Goal: Task Accomplishment & Management: Complete application form

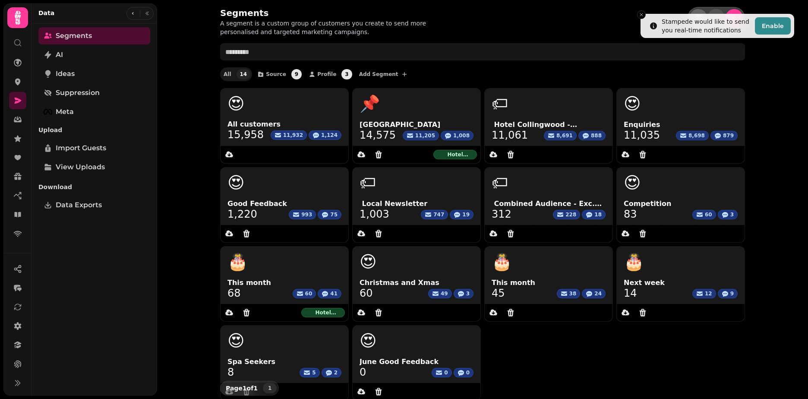
click at [730, 17] on div "Stampede would like to send you real-time notifications" at bounding box center [707, 25] width 90 height 17
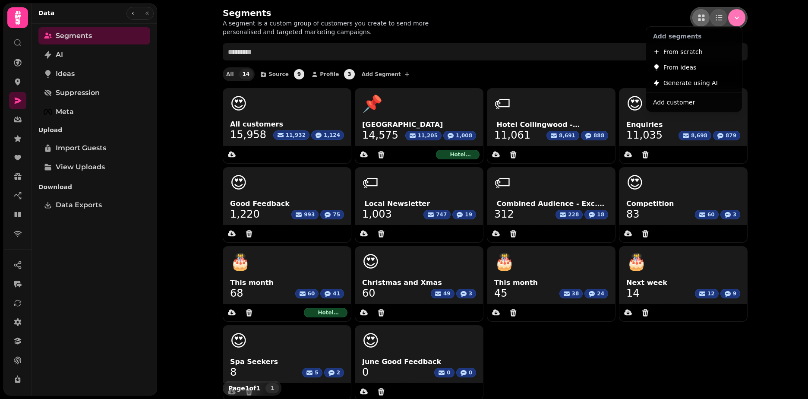
click at [732, 22] on button "Menu" at bounding box center [736, 17] width 17 height 17
click at [678, 104] on span "Add customer" at bounding box center [674, 102] width 42 height 10
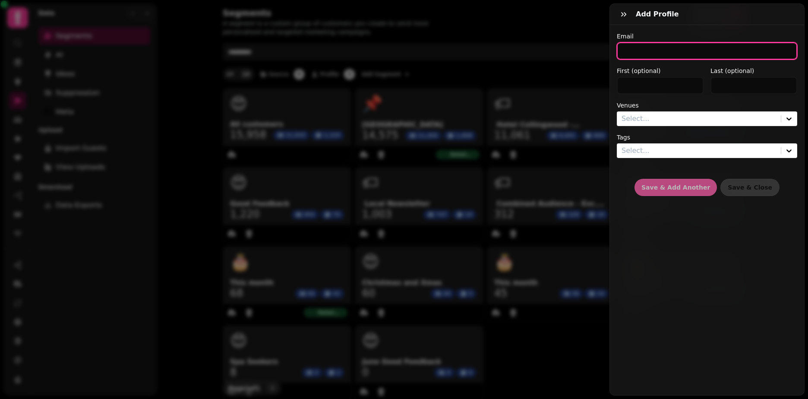
click at [657, 57] on input "email" at bounding box center [707, 50] width 180 height 17
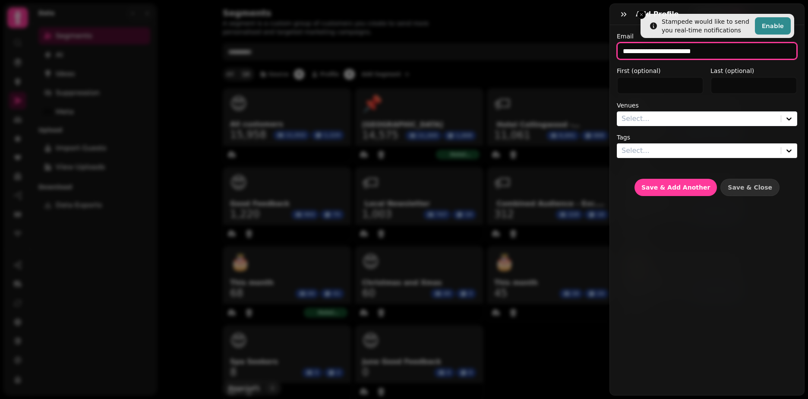
type input "**********"
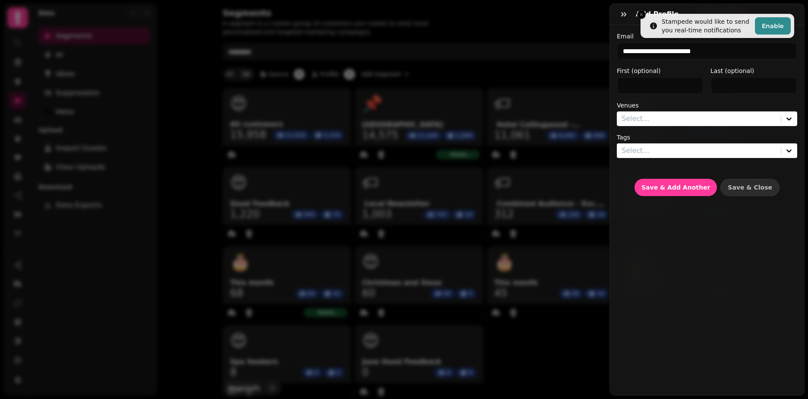
click at [652, 123] on div at bounding box center [699, 119] width 155 height 12
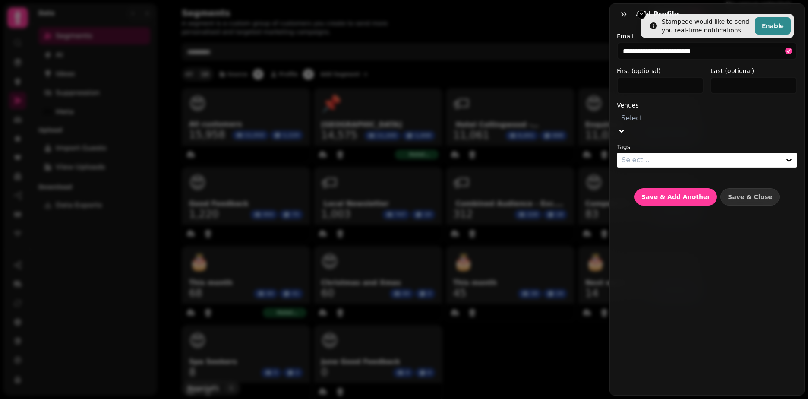
click at [726, 31] on div "Hotel Collingwood - 56104" at bounding box center [767, 20] width 82 height 21
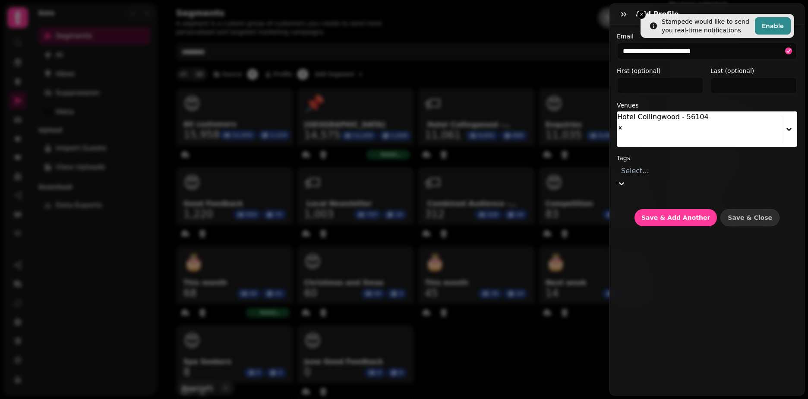
click at [681, 165] on div at bounding box center [707, 171] width 172 height 12
click at [669, 114] on div "Good Feedback Guests" at bounding box center [738, 109] width 139 height 10
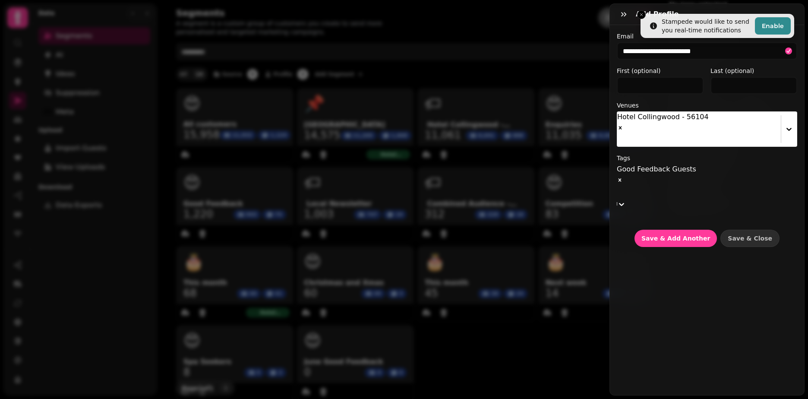
click at [674, 154] on div "Tags option Good Feedback Guests, selected. 20 results available. Use Up and Do…" at bounding box center [707, 181] width 180 height 55
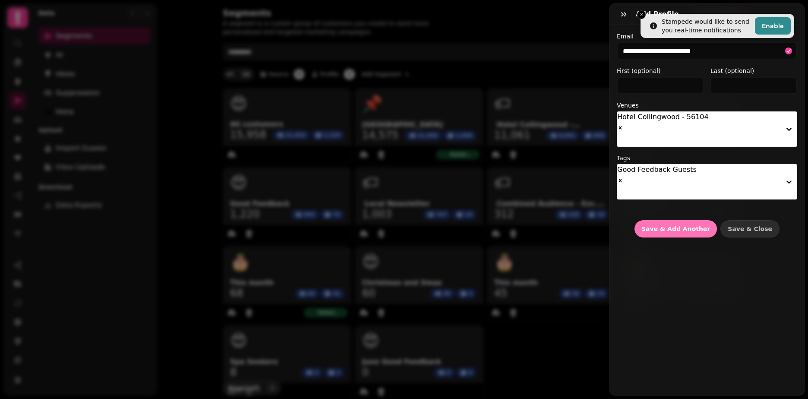
click at [679, 226] on span "Save & Add Another" at bounding box center [676, 229] width 69 height 6
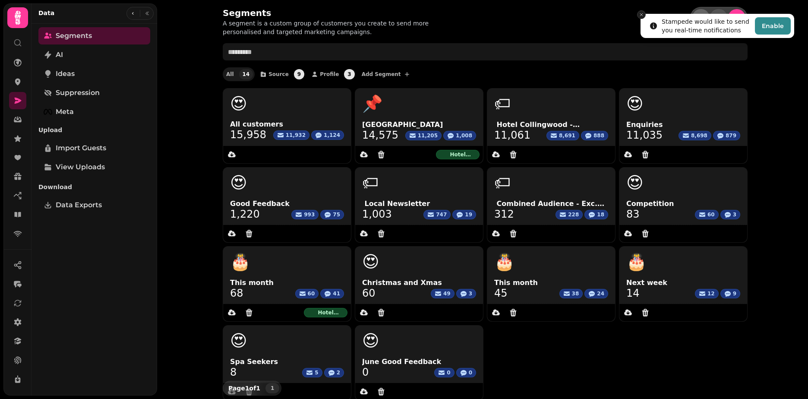
click at [639, 14] on button "Close toast" at bounding box center [641, 14] width 9 height 9
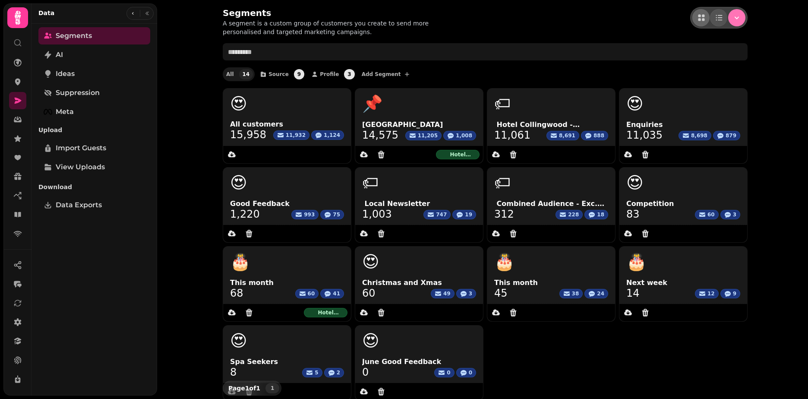
click at [733, 22] on icon "Menu" at bounding box center [737, 17] width 9 height 9
click at [676, 101] on span "Add customer" at bounding box center [674, 102] width 42 height 10
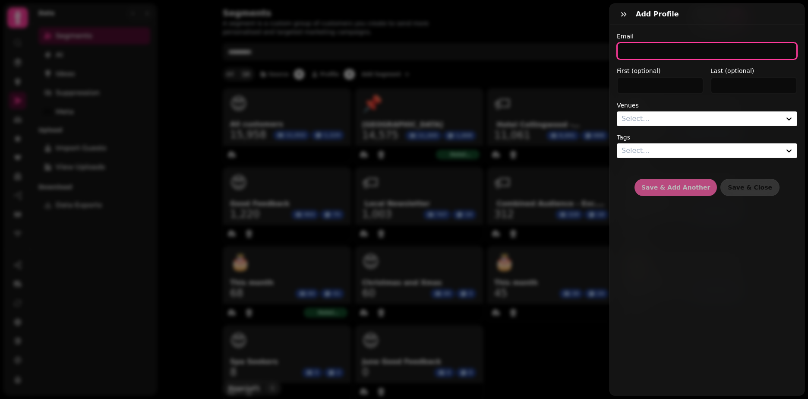
click at [635, 48] on input "email" at bounding box center [707, 50] width 180 height 17
type input "**********"
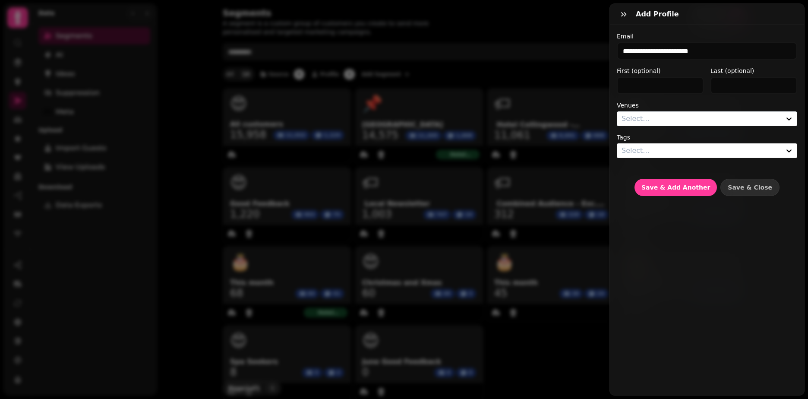
click at [648, 114] on div at bounding box center [699, 119] width 155 height 12
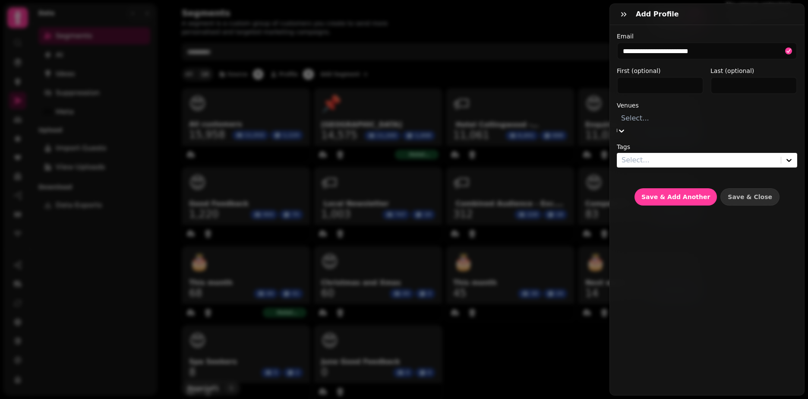
click at [726, 31] on div "Hotel Collingwood - 56104" at bounding box center [767, 20] width 82 height 21
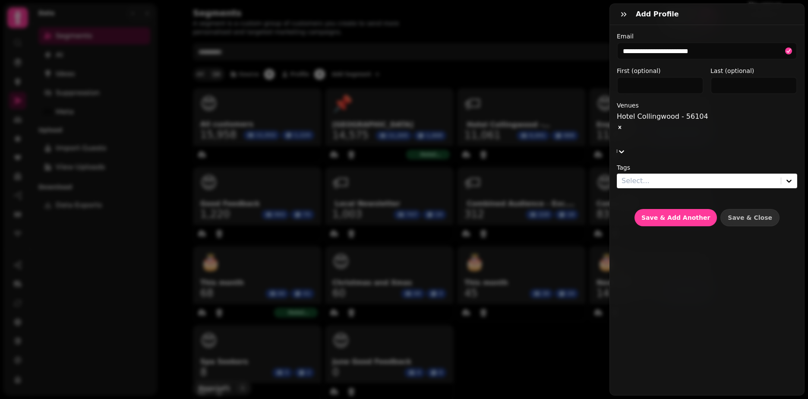
click at [670, 70] on label "First (optional)" at bounding box center [660, 70] width 87 height 9
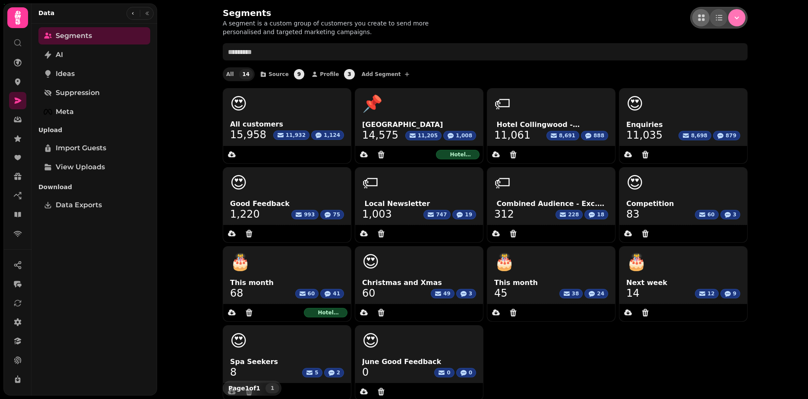
click at [734, 14] on icon "Menu" at bounding box center [737, 17] width 9 height 9
click at [690, 105] on span "Add customer" at bounding box center [674, 102] width 42 height 10
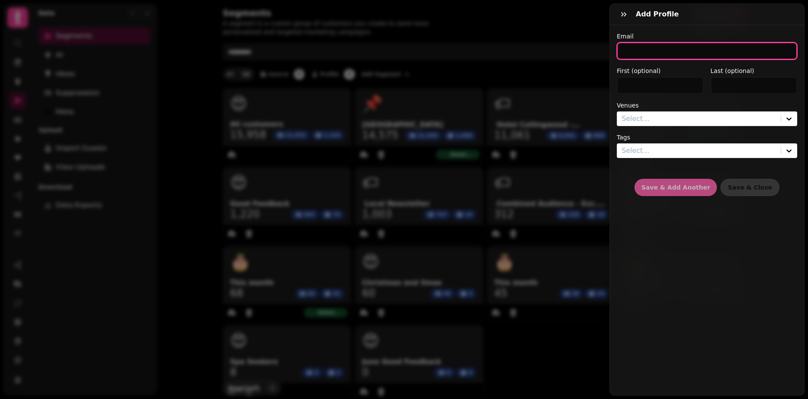
click at [638, 52] on input "email" at bounding box center [707, 50] width 180 height 17
